Goal: Check status: Check status

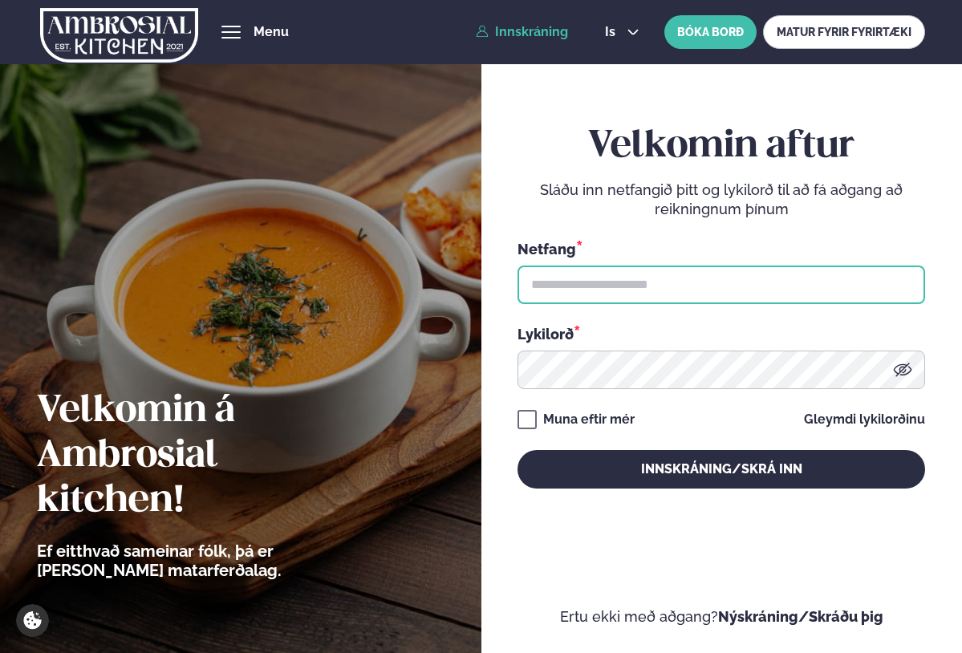
type input "**********"
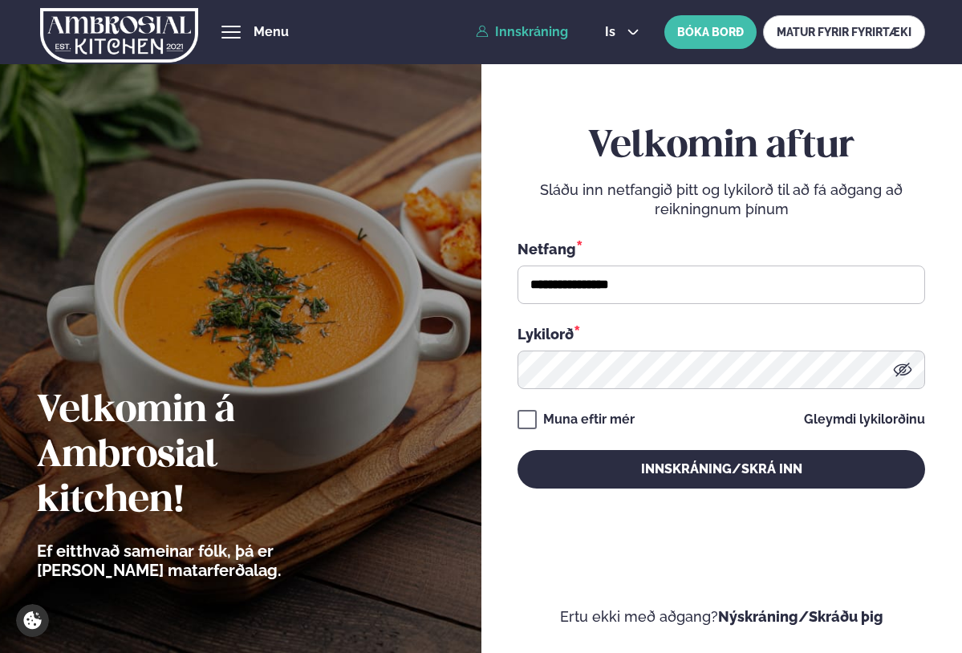
click at [525, 31] on link "Innskráning" at bounding box center [522, 32] width 92 height 14
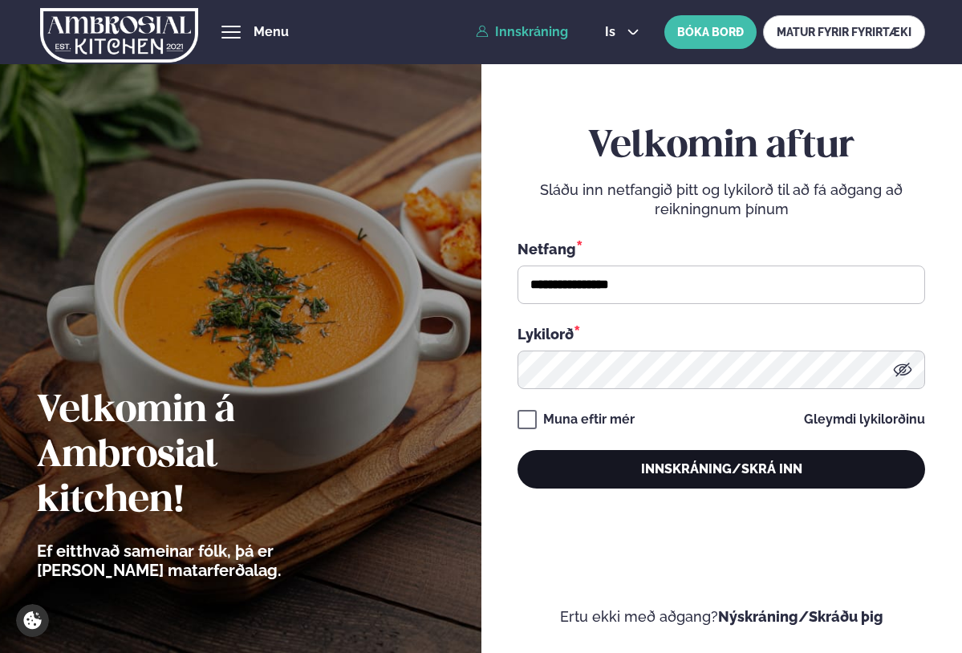
click at [764, 469] on button "Innskráning/Skrá inn" at bounding box center [720, 469] width 407 height 39
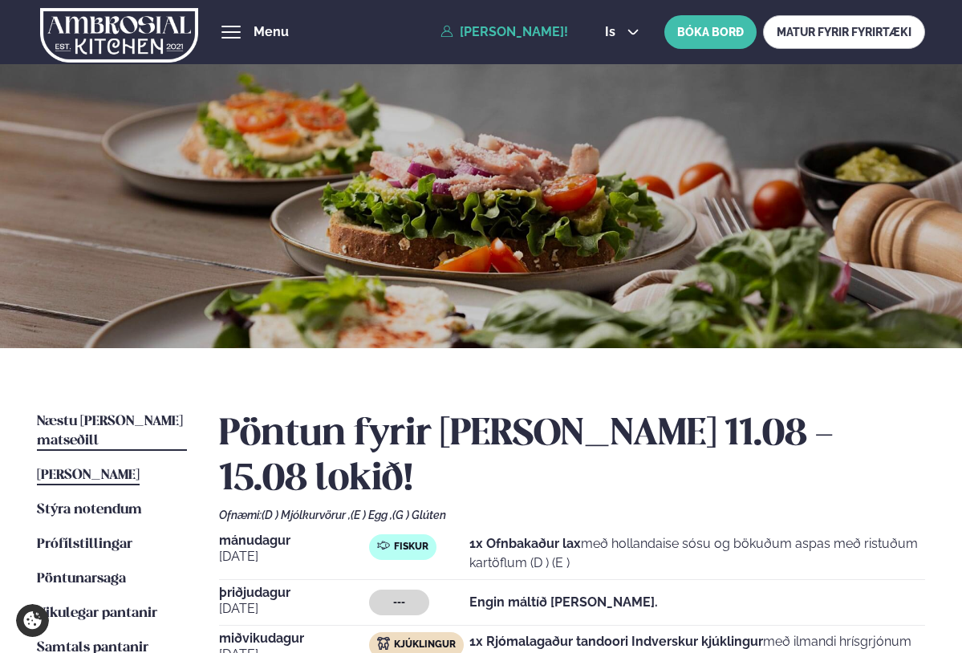
click at [157, 423] on span "Næstu [PERSON_NAME] matseðill" at bounding box center [110, 431] width 146 height 33
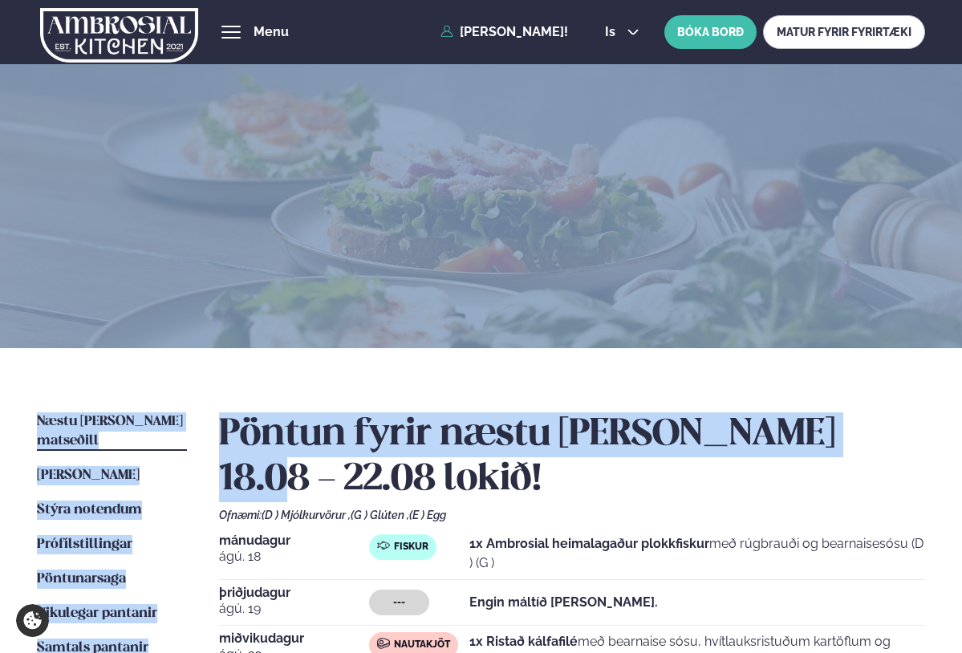
drag, startPoint x: 960, startPoint y: 249, endPoint x: 958, endPoint y: 392, distance: 142.8
click at [958, 392] on div "Þjónusta Hádegismatur fyrir fyrirtæki Fyrirtækja veitingar Einkapartý Matseðill…" at bounding box center [481, 608] width 962 height 1216
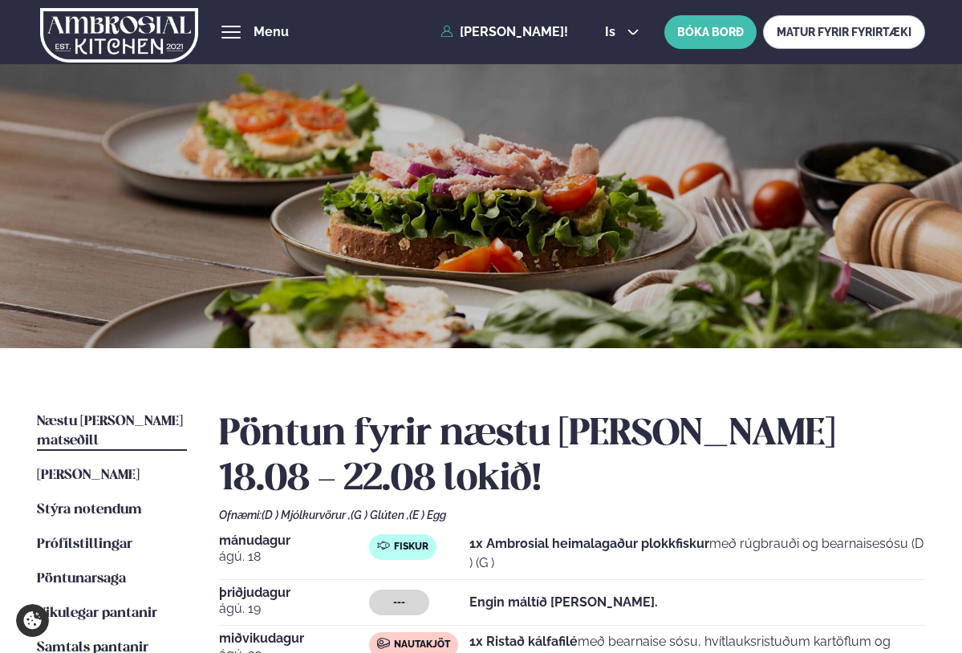
click at [838, 519] on div "Ofnæmi: (D ) Mjólkurvörur , (G ) Glúten , (E ) Egg" at bounding box center [572, 515] width 707 height 13
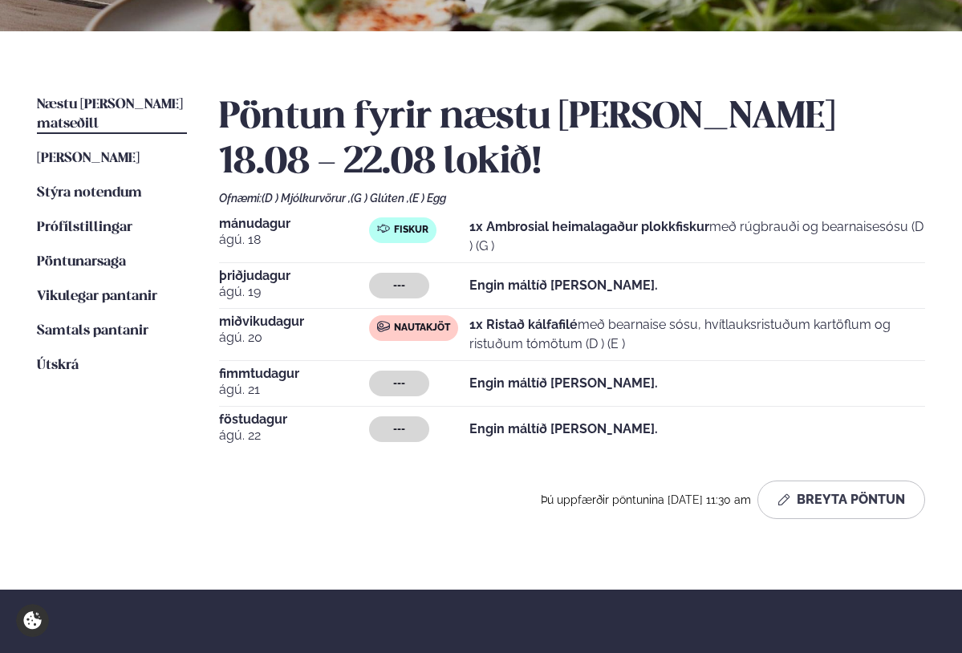
scroll to position [321, 0]
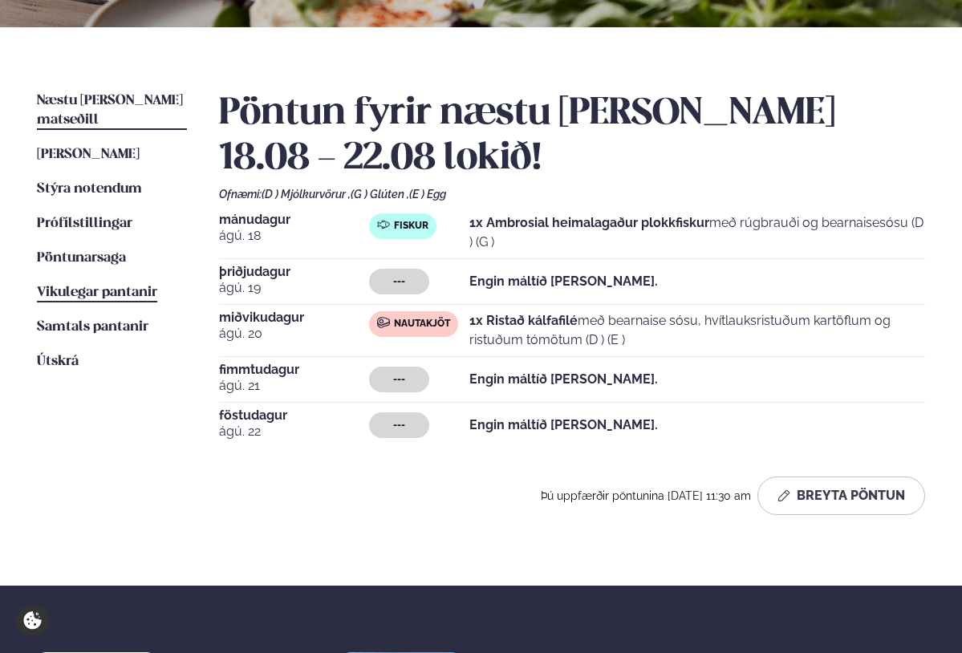
click at [139, 286] on span "Vikulegar pantanir" at bounding box center [97, 293] width 120 height 14
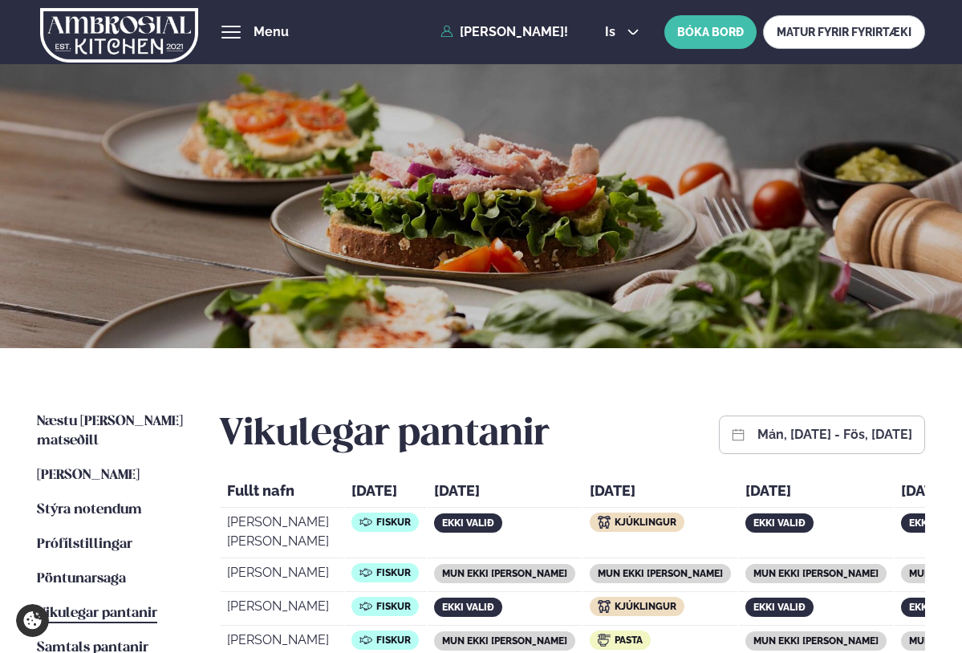
click at [825, 432] on button "mán, [DATE] - fös, [DATE]" at bounding box center [834, 434] width 155 height 13
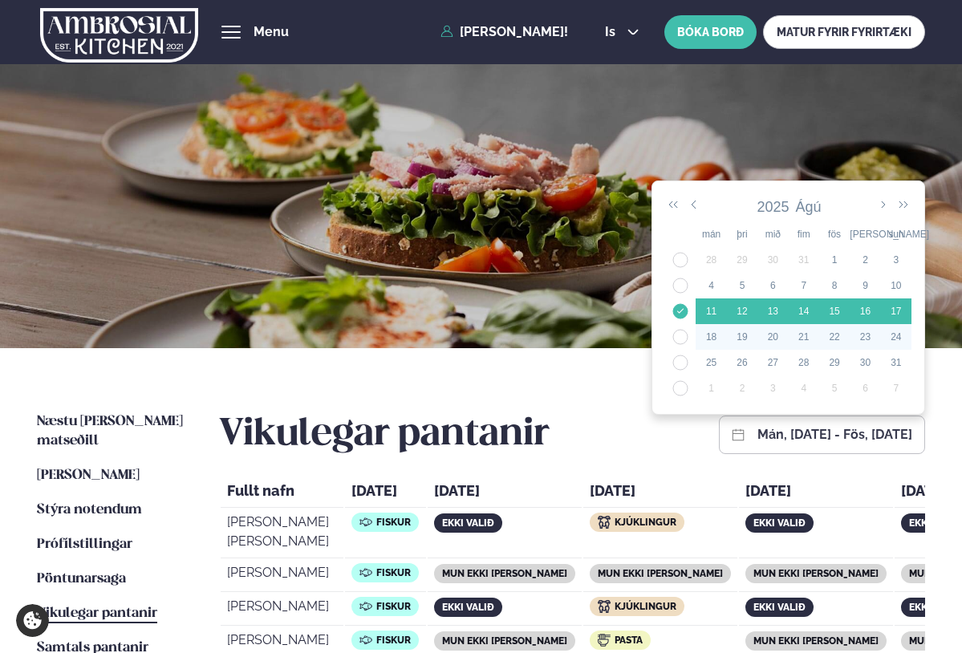
click at [735, 332] on div "19" at bounding box center [742, 337] width 30 height 14
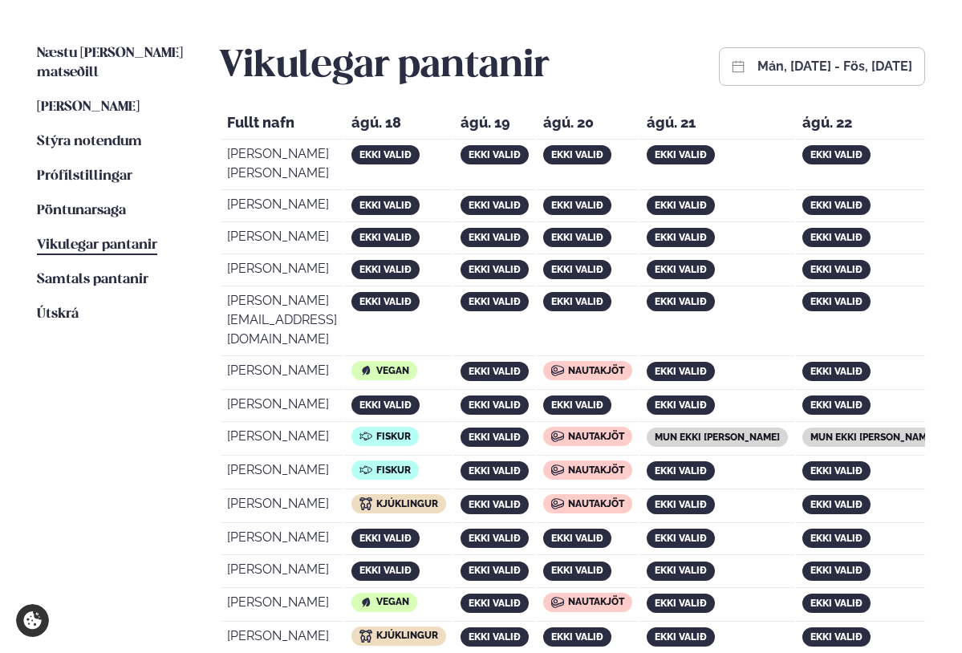
scroll to position [371, 0]
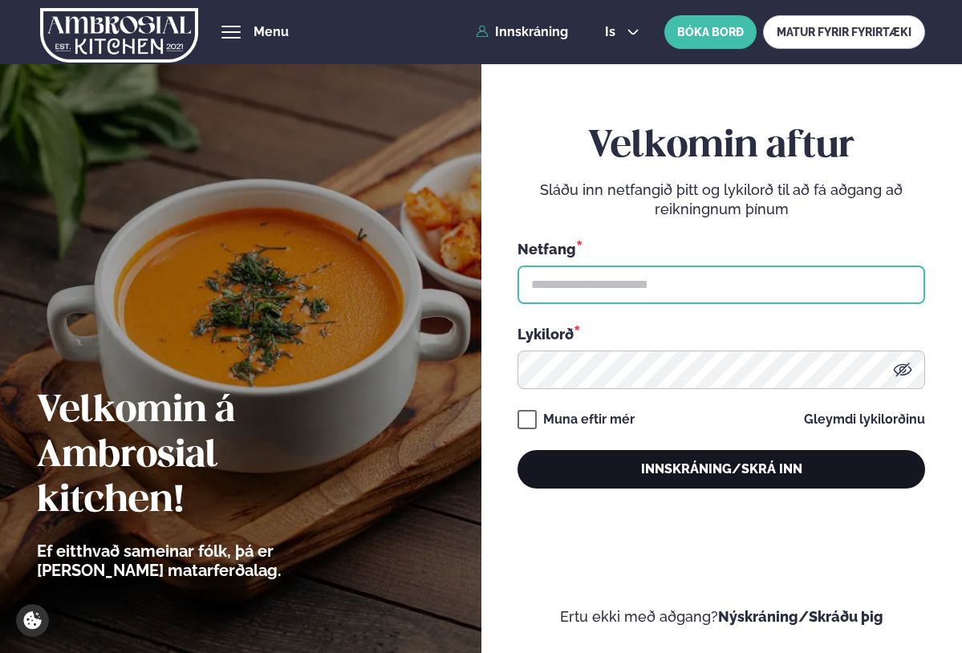
type input "**********"
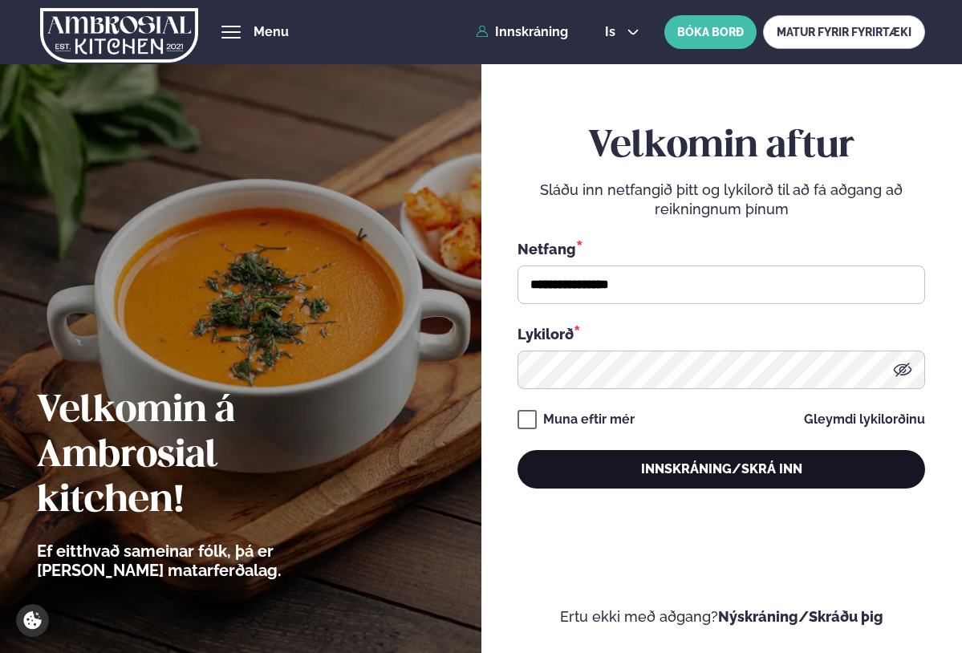
click at [782, 472] on button "Innskráning/Skrá inn" at bounding box center [720, 469] width 407 height 39
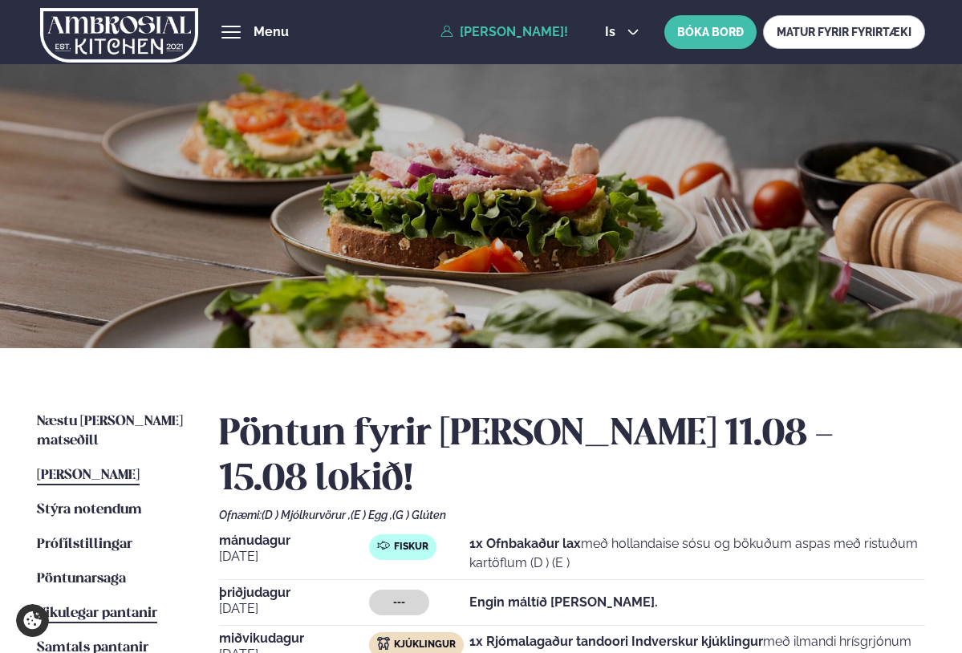
click at [114, 606] on span "Vikulegar pantanir" at bounding box center [97, 613] width 120 height 14
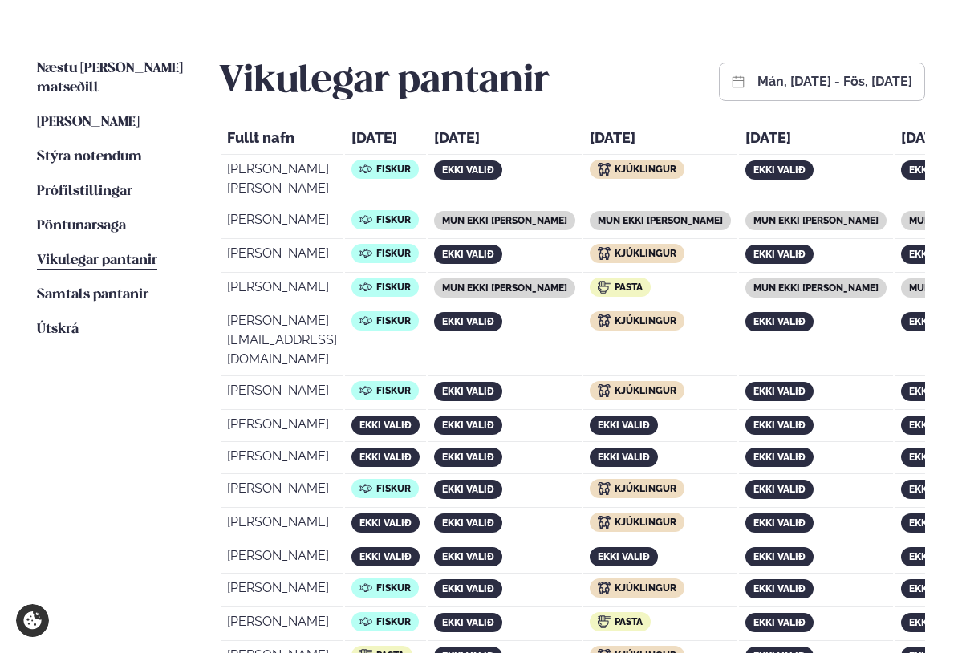
scroll to position [368, 0]
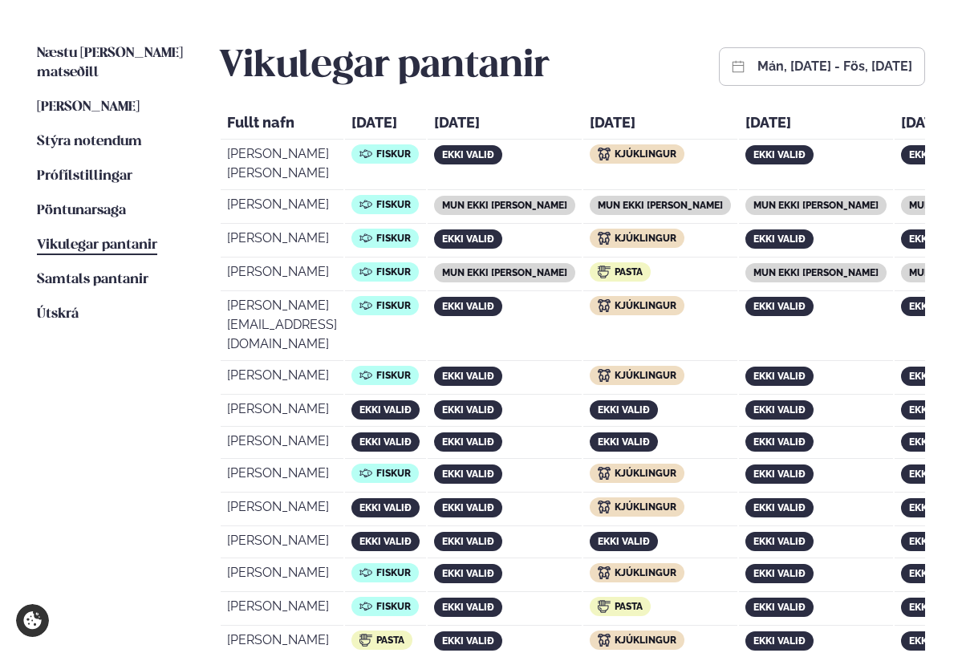
click at [784, 70] on button "mán, [DATE] - fös, [DATE]" at bounding box center [834, 66] width 155 height 13
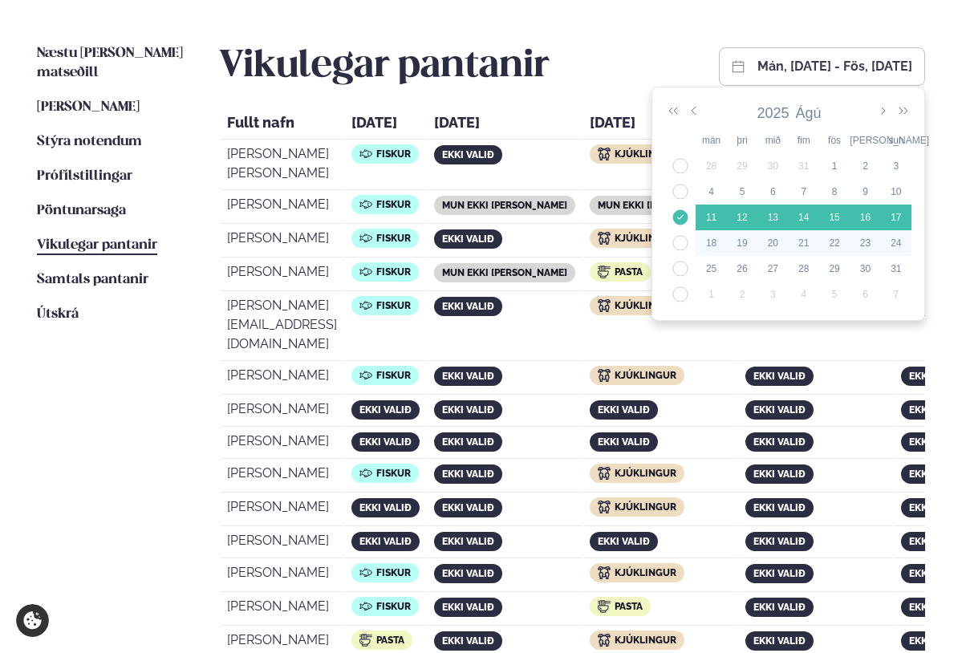
click at [789, 246] on div "21" at bounding box center [804, 243] width 30 height 14
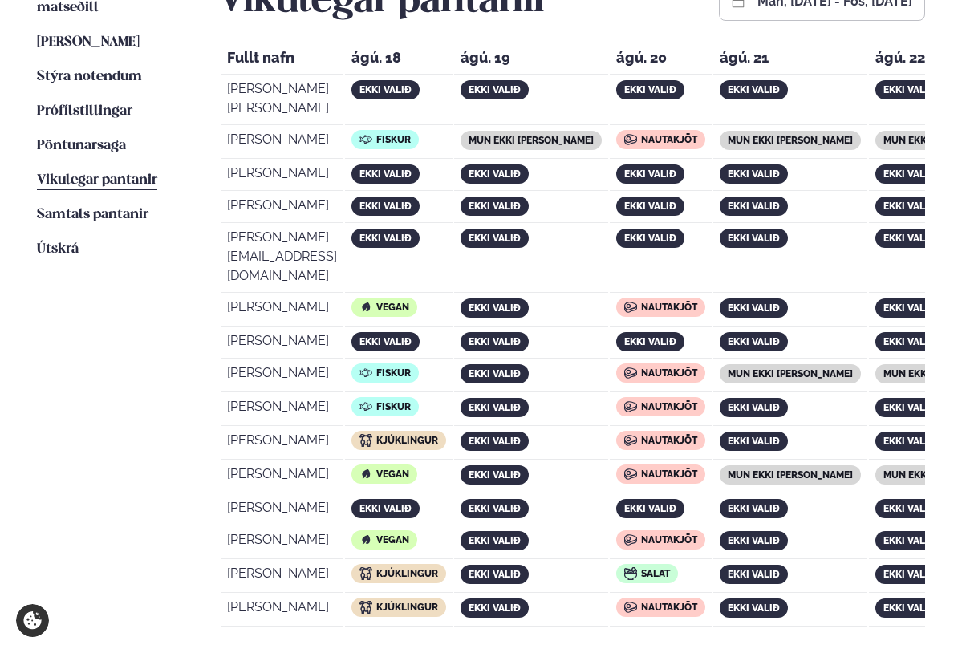
scroll to position [431, 0]
